Goal: Navigation & Orientation: Find specific page/section

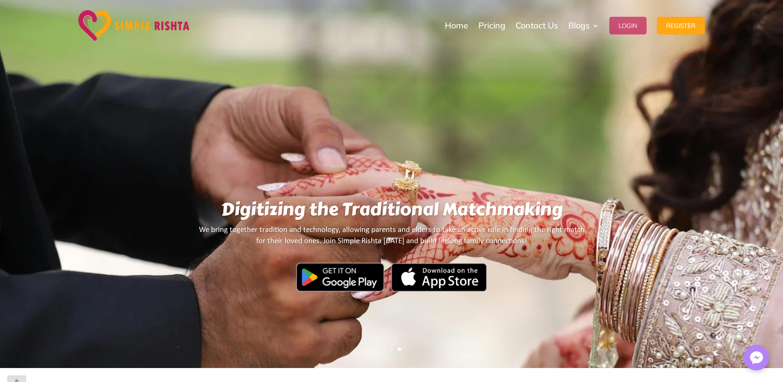
click at [630, 29] on button "Login" at bounding box center [628, 26] width 37 height 18
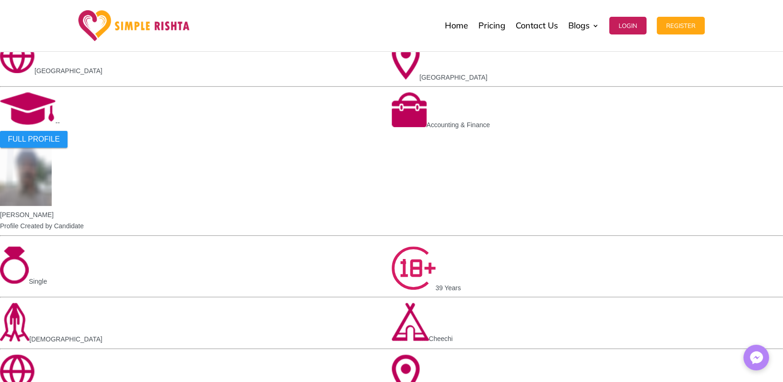
scroll to position [828, 0]
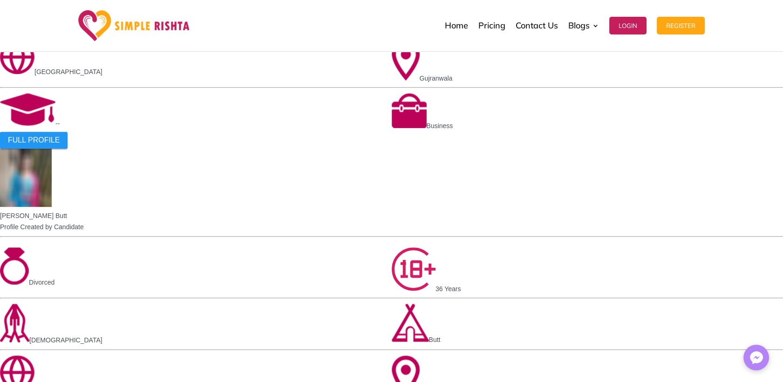
scroll to position [621, 0]
